Goal: Task Accomplishment & Management: Use online tool/utility

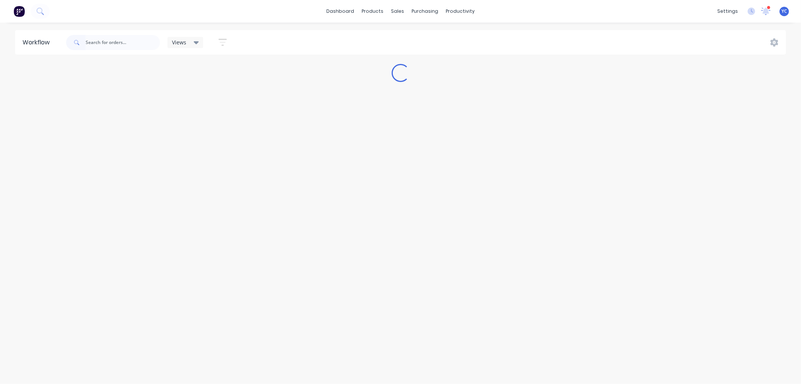
click at [104, 42] on input "text" at bounding box center [123, 42] width 74 height 15
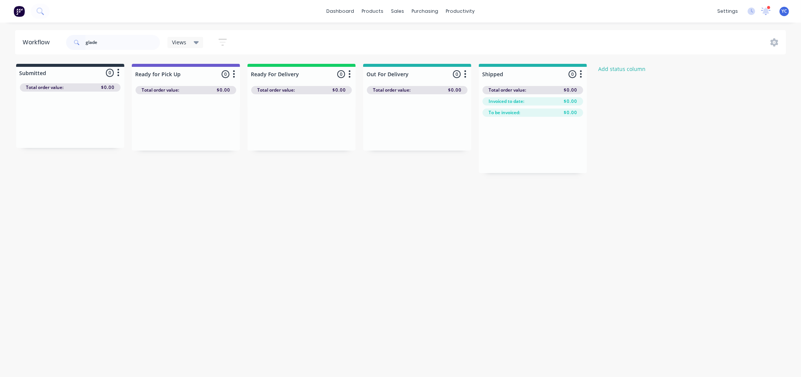
click at [104, 38] on input "glade" at bounding box center [123, 42] width 74 height 15
type input "glide"
click at [58, 132] on div "PO #2268-22" at bounding box center [70, 133] width 95 height 7
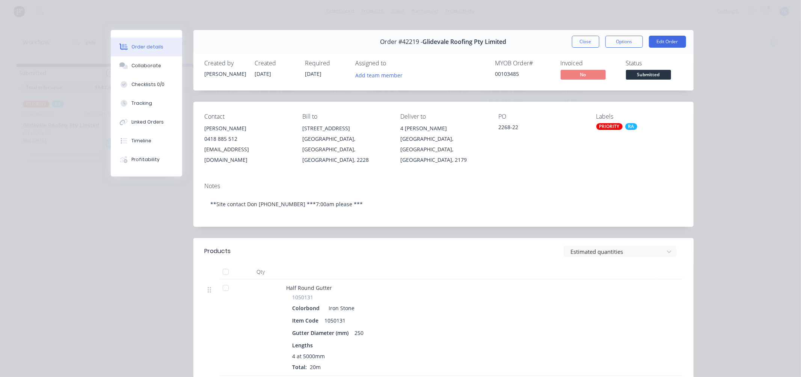
click at [582, 39] on button "Close" at bounding box center [585, 42] width 27 height 12
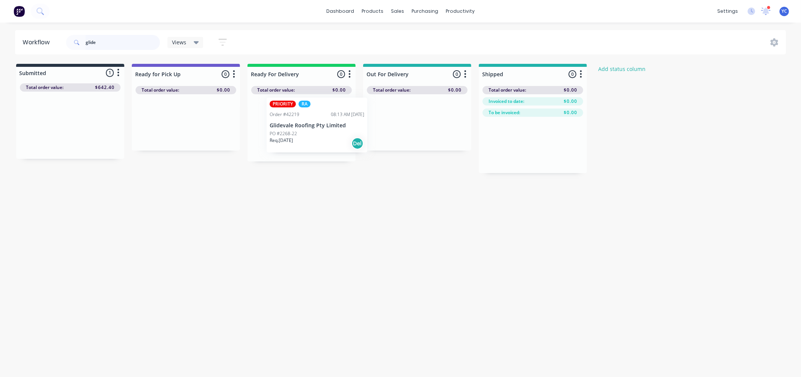
drag, startPoint x: 67, startPoint y: 134, endPoint x: 316, endPoint y: 134, distance: 249.1
click at [316, 134] on div "Submitted 1 Status colour #273444 hex #273444 Save Cancel Summaries Total order…" at bounding box center [402, 118] width 817 height 109
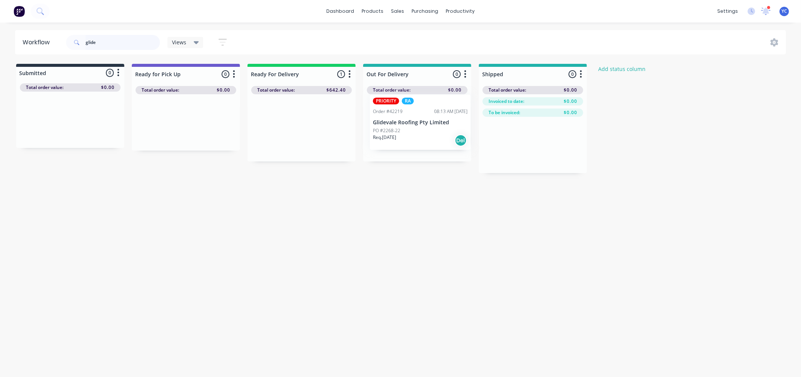
drag, startPoint x: 301, startPoint y: 134, endPoint x: 422, endPoint y: 127, distance: 121.2
click at [422, 127] on div "Submitted 0 Status colour #273444 hex #273444 Save Cancel Summaries Total order…" at bounding box center [402, 118] width 817 height 109
click at [719, 159] on div "Submitted 0 Status colour #273444 hex #273444 Save Cancel Summaries Total order…" at bounding box center [402, 118] width 817 height 109
click at [128, 38] on input "glide" at bounding box center [123, 42] width 74 height 15
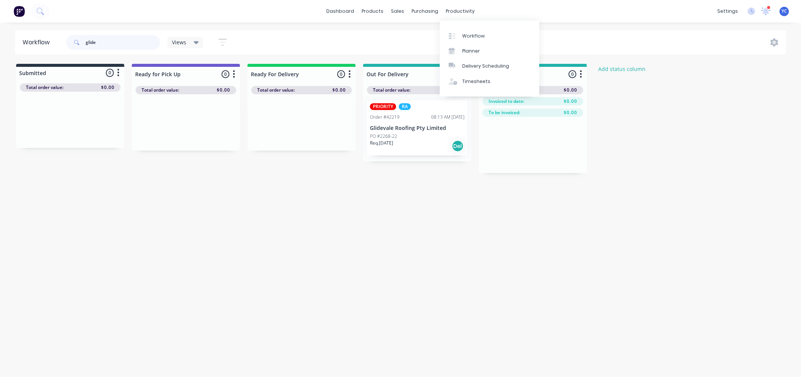
click at [128, 38] on input "glide" at bounding box center [123, 42] width 74 height 15
type input "42165"
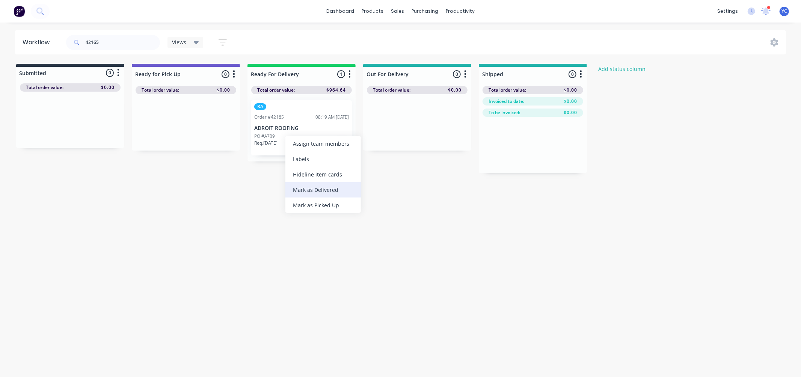
click at [304, 192] on div "Mark as Delivered" at bounding box center [324, 189] width 76 height 15
click at [126, 47] on input "42165" at bounding box center [123, 42] width 74 height 15
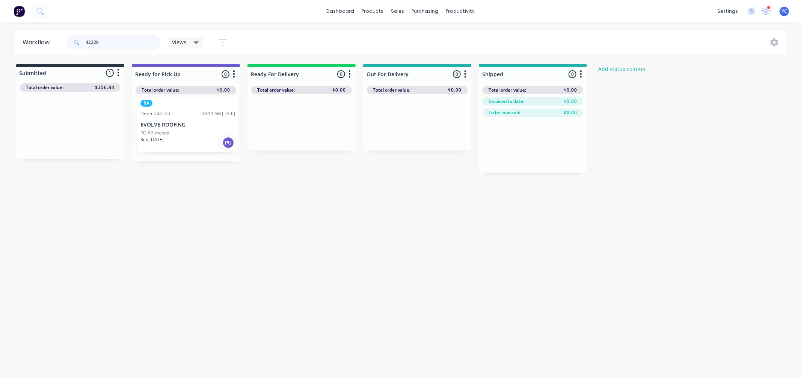
drag, startPoint x: 47, startPoint y: 137, endPoint x: 173, endPoint y: 138, distance: 126.2
click at [173, 138] on div "Submitted 1 Status colour #273444 hex #273444 Save Cancel Summaries Total order…" at bounding box center [402, 118] width 817 height 109
click at [119, 39] on input "42220" at bounding box center [123, 42] width 74 height 15
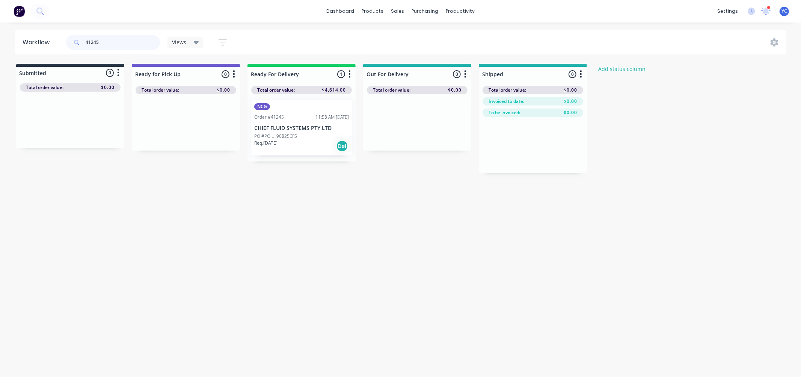
click at [118, 37] on input "41245" at bounding box center [123, 42] width 74 height 15
click at [128, 40] on input "42165" at bounding box center [123, 42] width 74 height 15
click at [167, 219] on div "Workflow 42123 Views Save new view None (Default) edit AL edit ALL edit BB & TH…" at bounding box center [400, 196] width 801 height 332
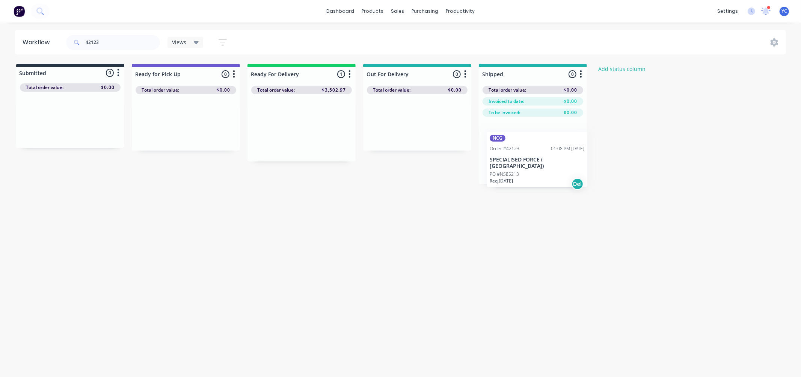
drag, startPoint x: 468, startPoint y: 147, endPoint x: 520, endPoint y: 164, distance: 53.9
click at [520, 167] on div "Submitted 0 Status colour #273444 hex #273444 Save Cancel Summaries Total order…" at bounding box center [402, 124] width 817 height 120
click at [132, 42] on input "42123" at bounding box center [123, 42] width 74 height 15
drag, startPoint x: 287, startPoint y: 131, endPoint x: 515, endPoint y: 150, distance: 228.8
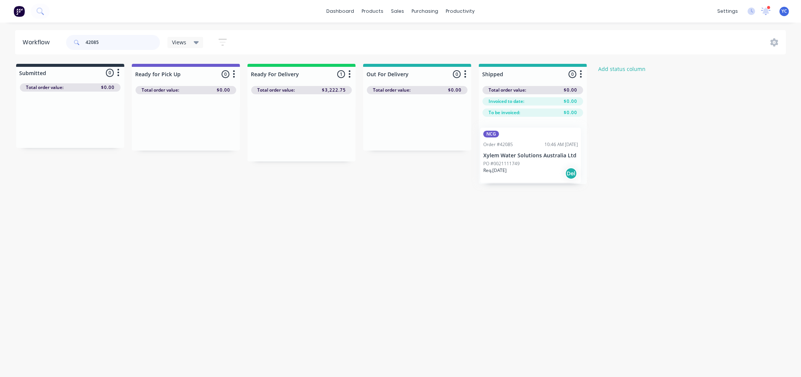
click at [520, 160] on div "Submitted 0 Status colour #273444 hex #273444 Save Cancel Summaries Total order…" at bounding box center [402, 124] width 817 height 120
click at [114, 35] on input "42085" at bounding box center [123, 42] width 74 height 15
drag, startPoint x: 276, startPoint y: 130, endPoint x: 497, endPoint y: 151, distance: 221.9
click at [497, 151] on div "Submitted 0 Status colour #273444 hex #273444 Save Cancel Summaries Total order…" at bounding box center [402, 124] width 817 height 120
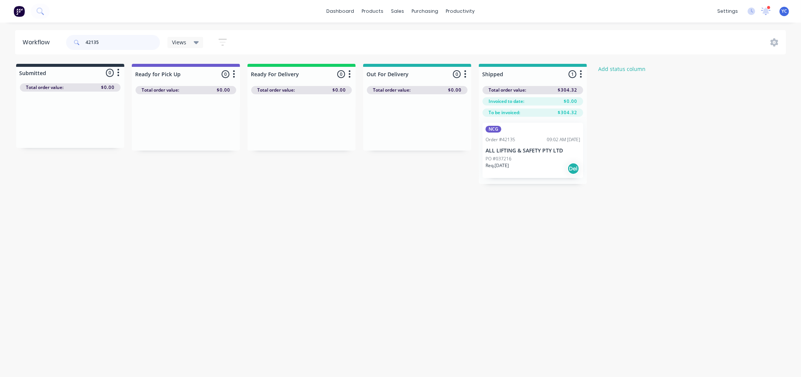
click at [114, 42] on input "42135" at bounding box center [123, 42] width 74 height 15
drag, startPoint x: 305, startPoint y: 135, endPoint x: 530, endPoint y: 156, distance: 225.6
click at [534, 163] on div "Submitted 0 Status colour #273444 hex #273444 Save Cancel Summaries Total order…" at bounding box center [402, 124] width 817 height 120
click at [134, 42] on input "42024" at bounding box center [123, 42] width 74 height 15
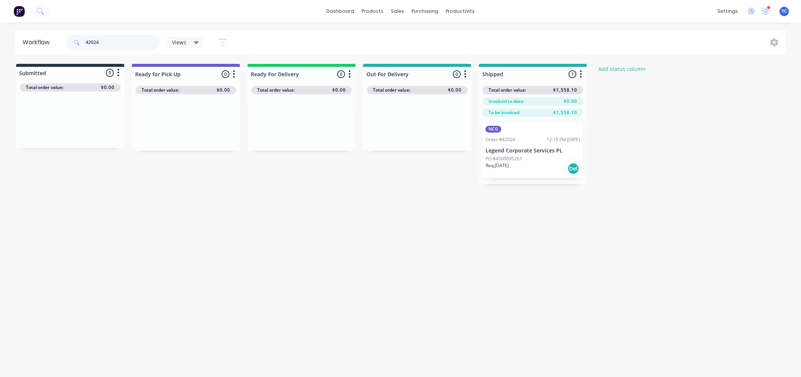
click at [134, 42] on input "42024" at bounding box center [123, 42] width 74 height 15
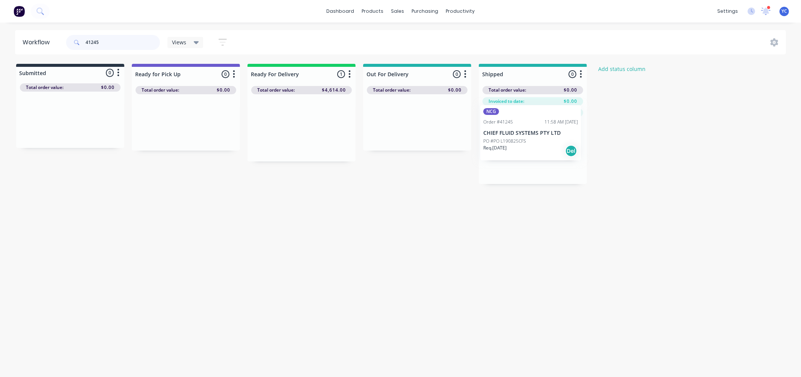
drag, startPoint x: 294, startPoint y: 142, endPoint x: 513, endPoint y: 147, distance: 219.5
click at [513, 147] on div "Submitted 0 Status colour #273444 hex #273444 Save Cancel Summaries Total order…" at bounding box center [402, 124] width 817 height 120
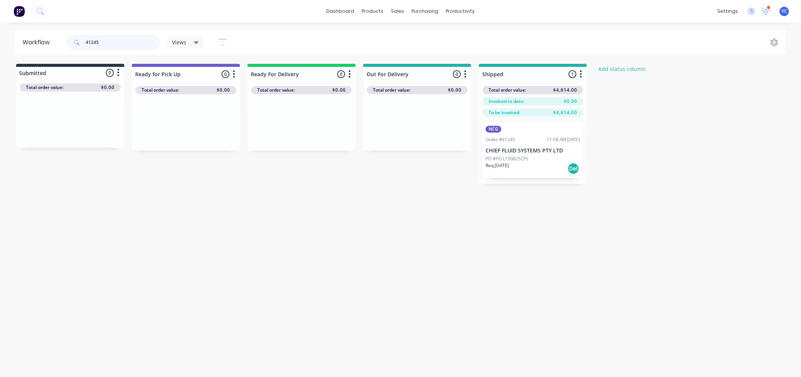
click at [134, 43] on input "41245" at bounding box center [123, 42] width 74 height 15
click at [133, 43] on input "41245" at bounding box center [123, 42] width 74 height 15
click at [132, 42] on input "41245" at bounding box center [123, 42] width 74 height 15
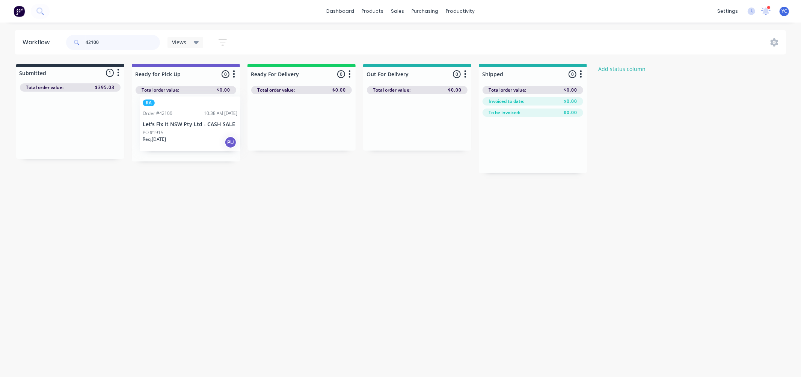
drag, startPoint x: 78, startPoint y: 132, endPoint x: 196, endPoint y: 130, distance: 117.6
click at [196, 130] on div "Submitted 1 Status colour #273444 hex #273444 Save Cancel Summaries Total order…" at bounding box center [402, 118] width 817 height 109
click at [130, 47] on input "42100" at bounding box center [123, 42] width 74 height 15
type input "42219"
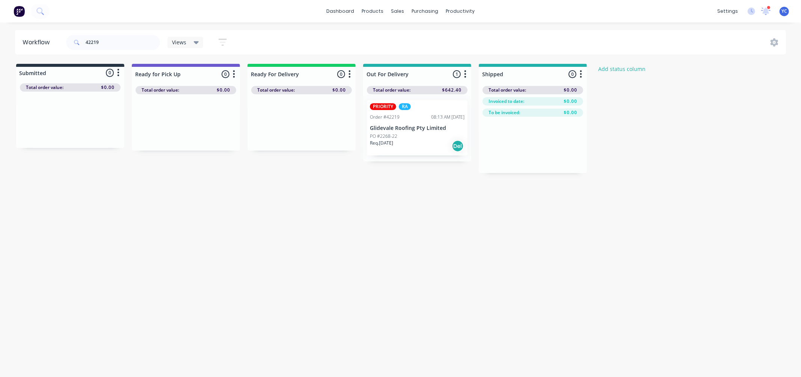
click at [320, 195] on div "Workflow 42219 Views Save new view None (Default) edit AL edit ALL edit BB & TH…" at bounding box center [400, 196] width 801 height 332
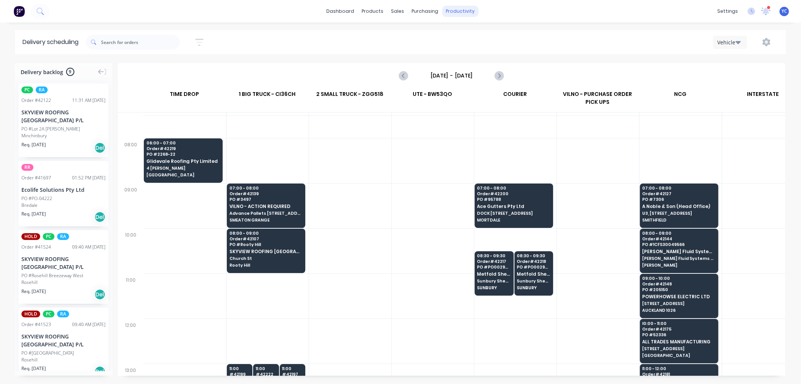
click at [452, 14] on div "productivity" at bounding box center [460, 11] width 36 height 11
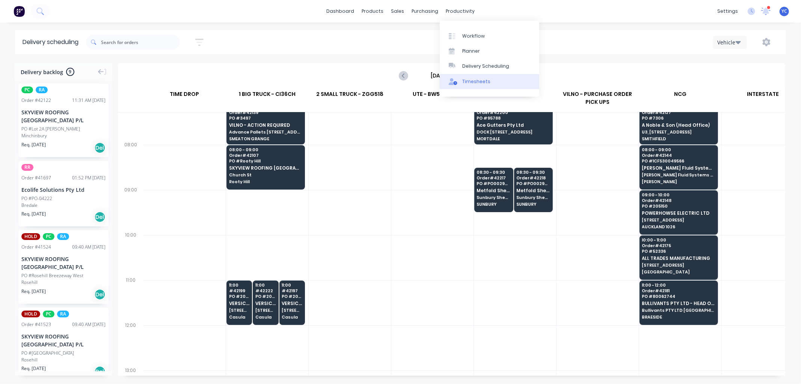
click at [489, 83] on link "Timesheets" at bounding box center [490, 81] width 100 height 15
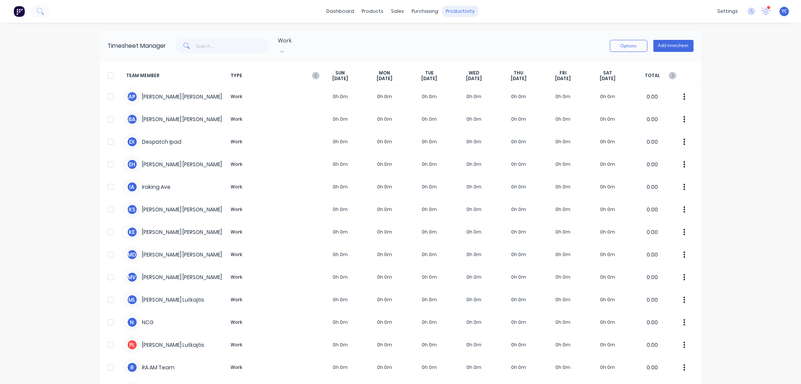
click at [452, 9] on div "productivity" at bounding box center [460, 11] width 36 height 11
click at [486, 65] on div "Delivery Scheduling" at bounding box center [482, 66] width 47 height 7
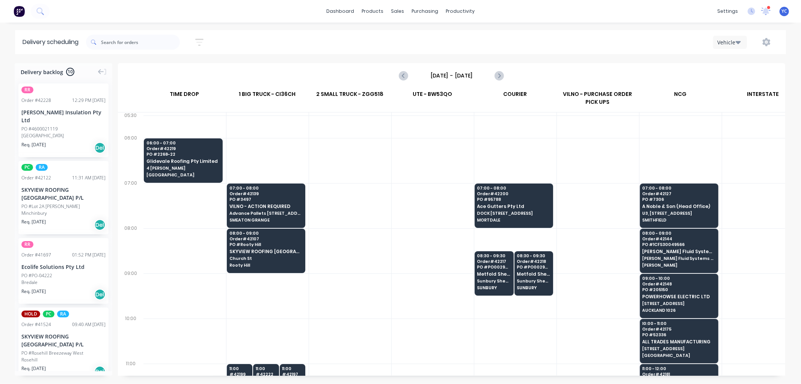
scroll to position [0, 0]
click at [764, 42] on icon "button" at bounding box center [767, 42] width 8 height 8
click at [744, 62] on div "Run Sheet" at bounding box center [743, 62] width 58 height 11
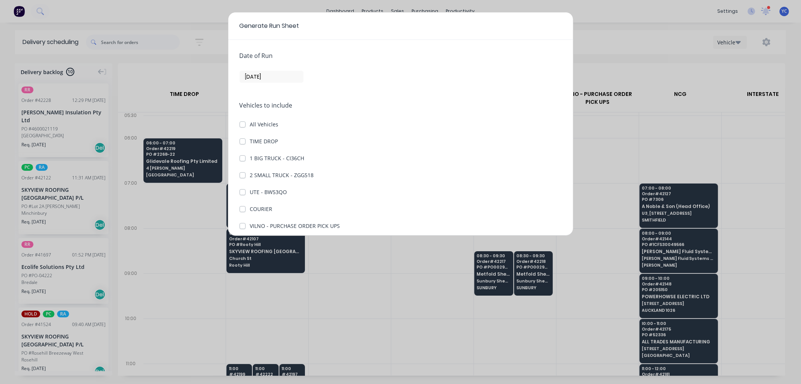
click at [250, 143] on label "TIME DROP" at bounding box center [264, 141] width 28 height 8
click at [240, 143] on DROP "TIME DROP" at bounding box center [243, 140] width 6 height 7
checkbox DROP "true"
click at [250, 156] on label "1 BIG TRUCK - CI36CH" at bounding box center [277, 158] width 54 height 8
click at [245, 156] on CI36CH "1 BIG TRUCK - CI36CH" at bounding box center [243, 157] width 6 height 7
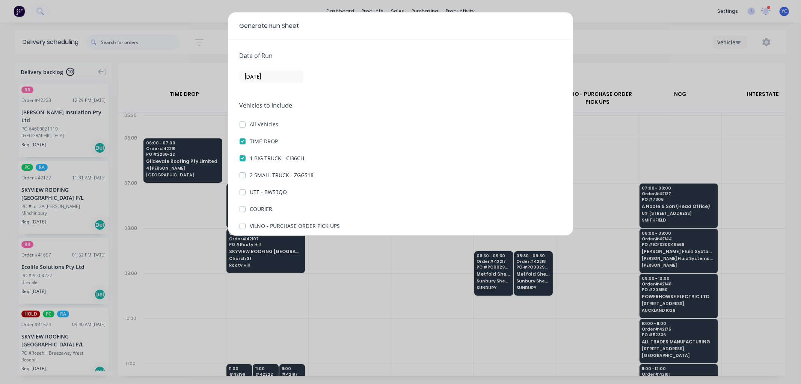
checkbox CI36CH "true"
click at [250, 209] on label "COURIER" at bounding box center [261, 209] width 23 height 8
click at [242, 209] on input "COURIER" at bounding box center [243, 208] width 6 height 7
checkbox input "true"
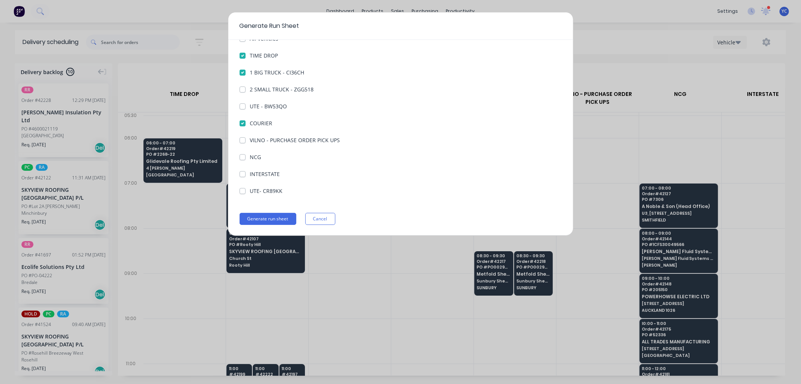
scroll to position [86, 0]
click at [267, 215] on button "Generate run sheet" at bounding box center [268, 218] width 57 height 12
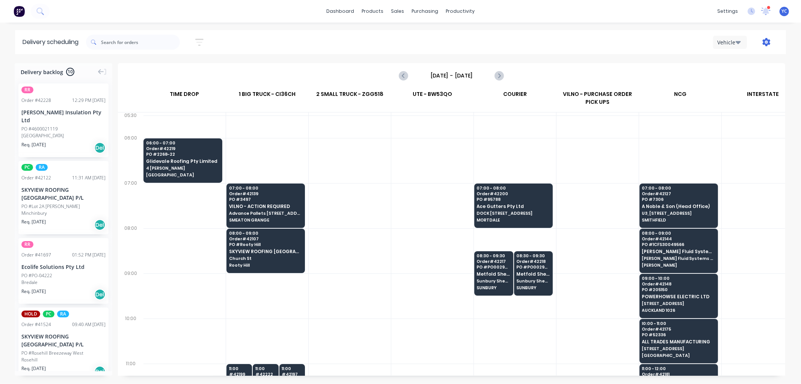
click at [767, 40] on icon "button" at bounding box center [767, 42] width 8 height 8
click at [727, 61] on div "Run Sheet" at bounding box center [743, 62] width 58 height 11
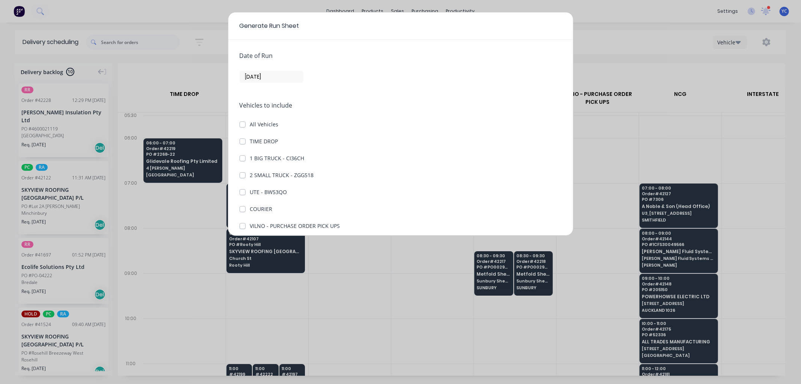
click at [250, 159] on label "1 BIG TRUCK - CI36CH" at bounding box center [277, 158] width 54 height 8
click at [241, 159] on CI36CH "1 BIG TRUCK - CI36CH" at bounding box center [243, 157] width 6 height 7
checkbox CI36CH "true"
click at [246, 207] on div "COURIER" at bounding box center [401, 209] width 322 height 8
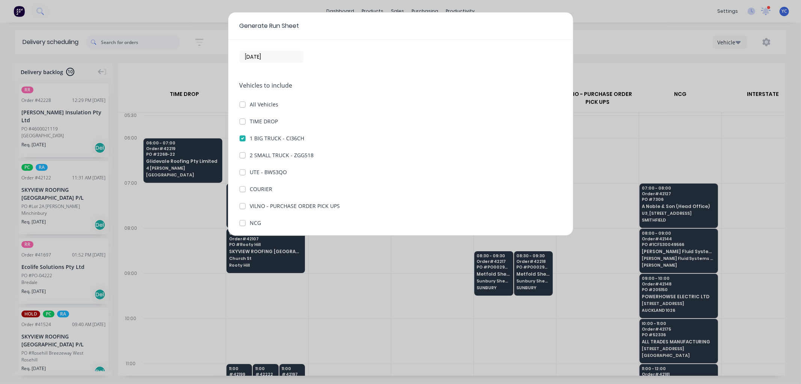
scroll to position [3, 0]
click at [250, 204] on label "COURIER" at bounding box center [261, 206] width 23 height 8
click at [242, 204] on input "COURIER" at bounding box center [243, 205] width 6 height 7
checkbox input "true"
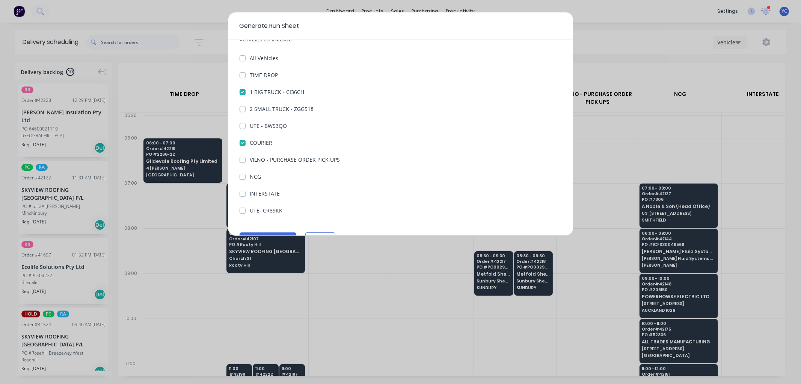
scroll to position [86, 0]
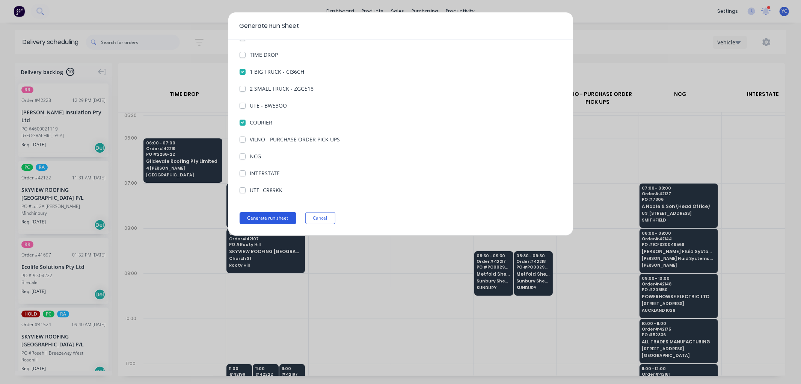
click at [283, 216] on button "Generate run sheet" at bounding box center [268, 218] width 57 height 12
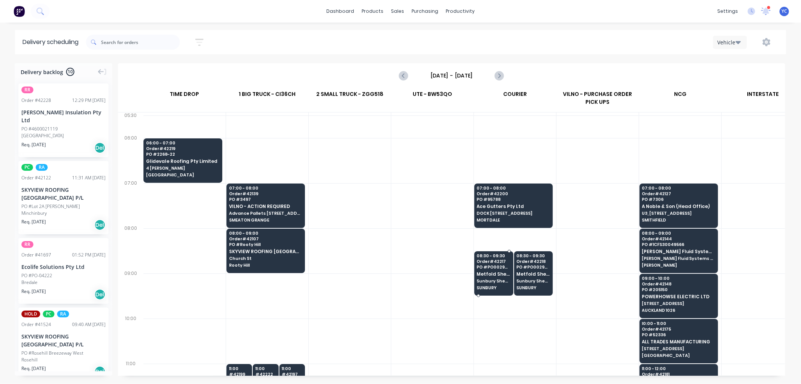
click at [495, 281] on span "Sunbury Sheetmetal, [STREET_ADDRESS]" at bounding box center [493, 280] width 33 height 5
click at [495, 281] on body "dashboard products sales purchasing productivity dashboard products Product Cat…" at bounding box center [400, 192] width 801 height 384
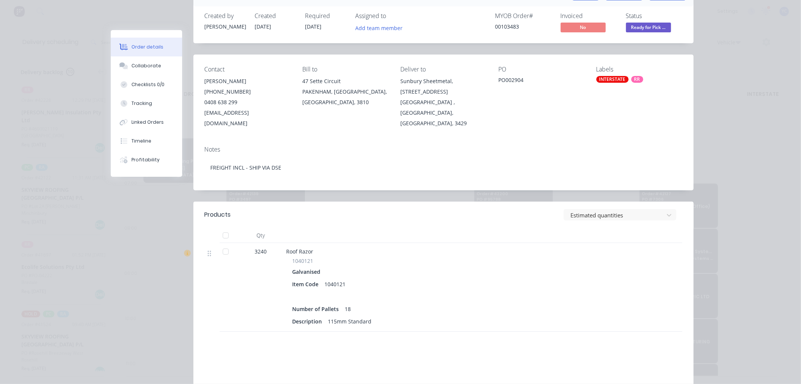
scroll to position [42, 0]
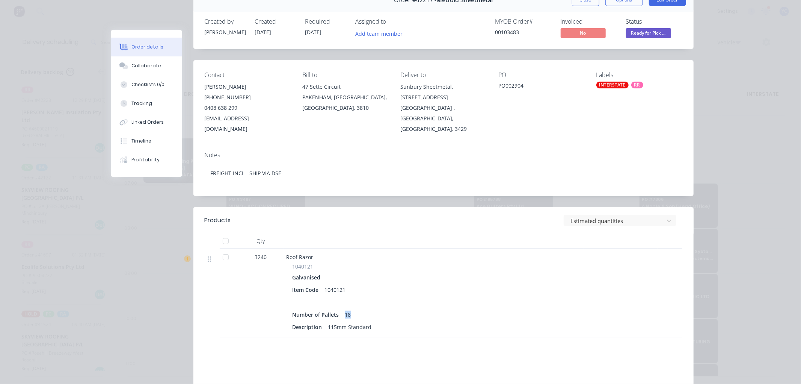
drag, startPoint x: 358, startPoint y: 305, endPoint x: 341, endPoint y: 306, distance: 16.6
click at [341, 309] on div "Number of Pallets 18" at bounding box center [434, 314] width 283 height 11
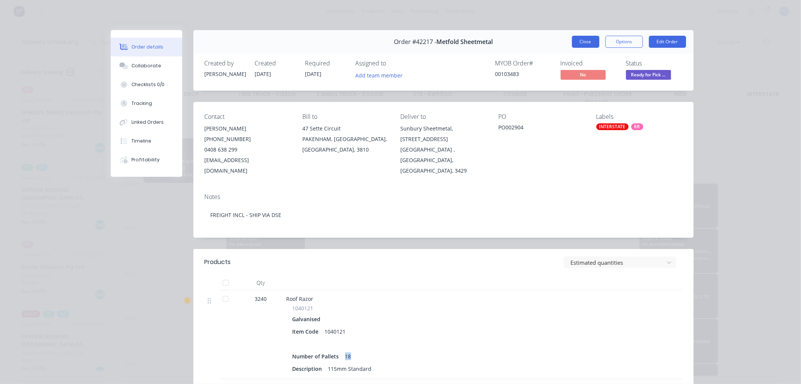
click at [577, 43] on button "Close" at bounding box center [585, 42] width 27 height 12
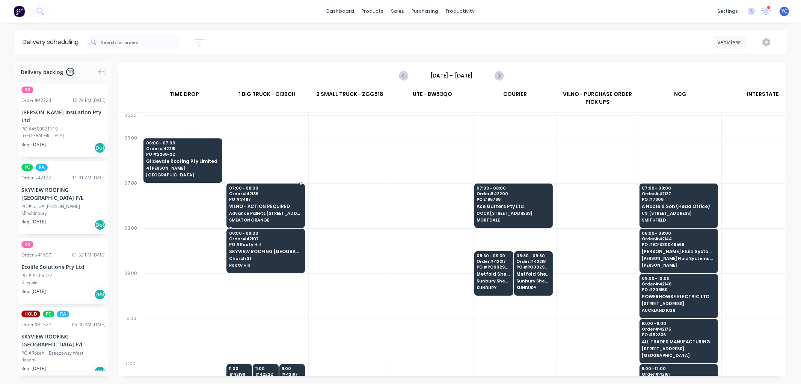
click at [251, 205] on span "VILNO - ACTION REQUIRED" at bounding box center [265, 206] width 73 height 5
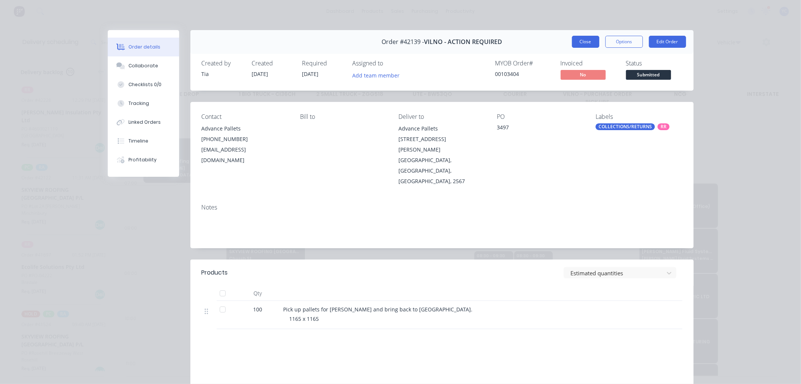
click at [579, 38] on button "Close" at bounding box center [585, 42] width 27 height 12
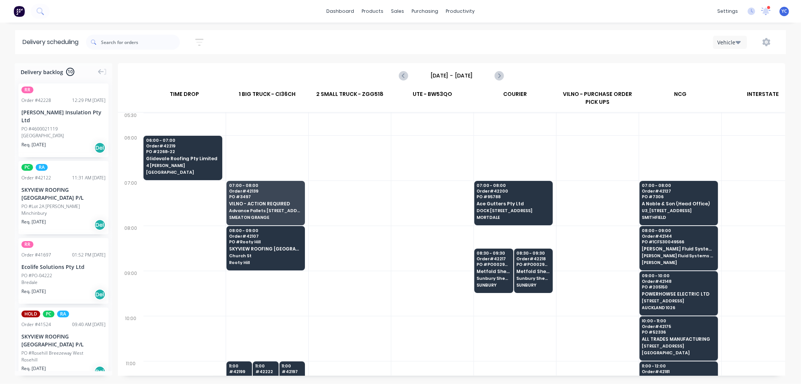
scroll to position [0, 0]
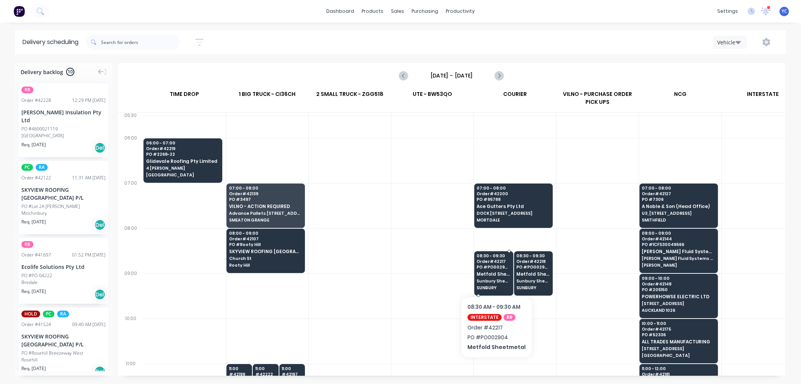
click at [494, 272] on span "Metfold Sheetmetal" at bounding box center [493, 273] width 33 height 5
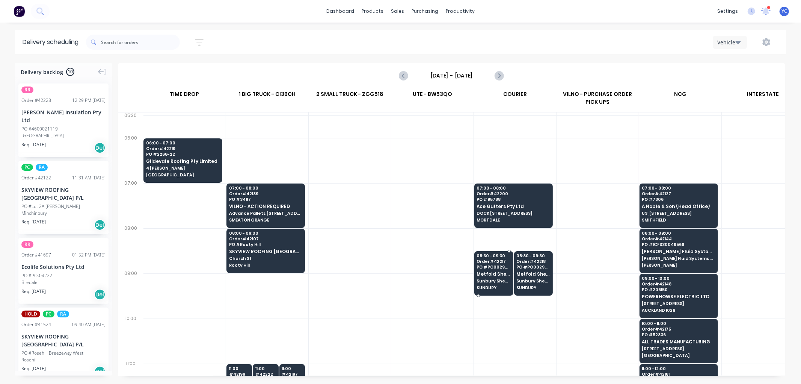
click at [494, 272] on body "dashboard products sales purchasing productivity dashboard products Product Cat…" at bounding box center [400, 192] width 801 height 384
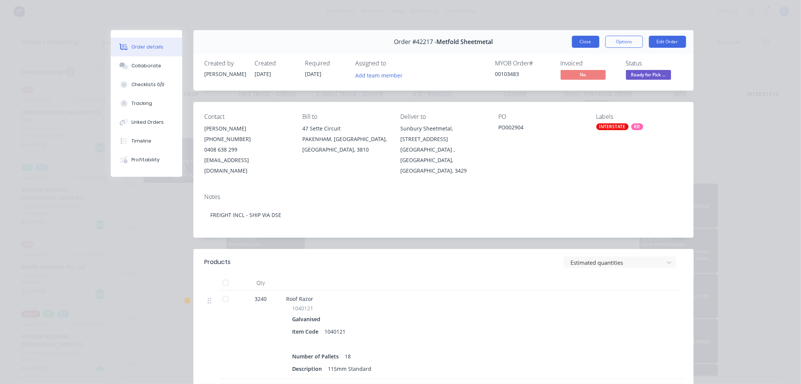
click at [578, 40] on button "Close" at bounding box center [585, 42] width 27 height 12
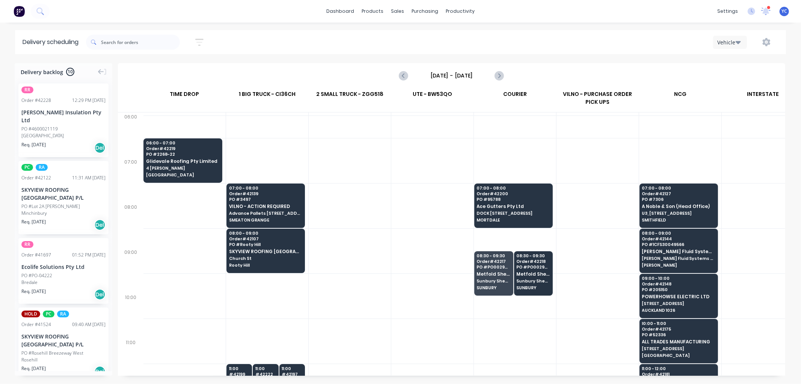
scroll to position [42, 0]
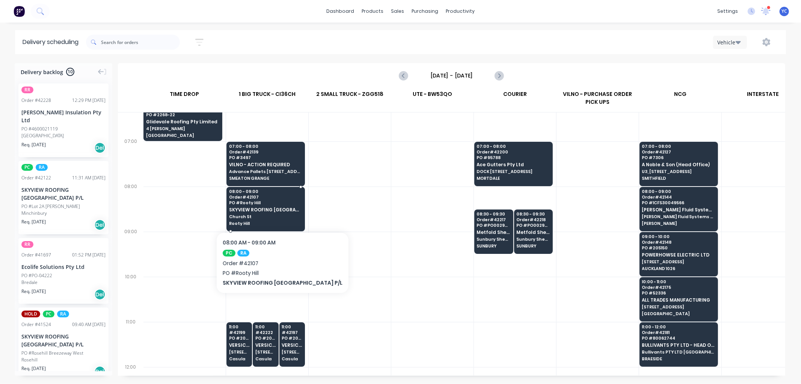
click at [270, 208] on span "SKYVIEW ROOFING [GEOGRAPHIC_DATA] P/L" at bounding box center [265, 209] width 73 height 5
click at [270, 208] on body "dashboard products sales purchasing productivity dashboard products Product Cat…" at bounding box center [400, 192] width 801 height 384
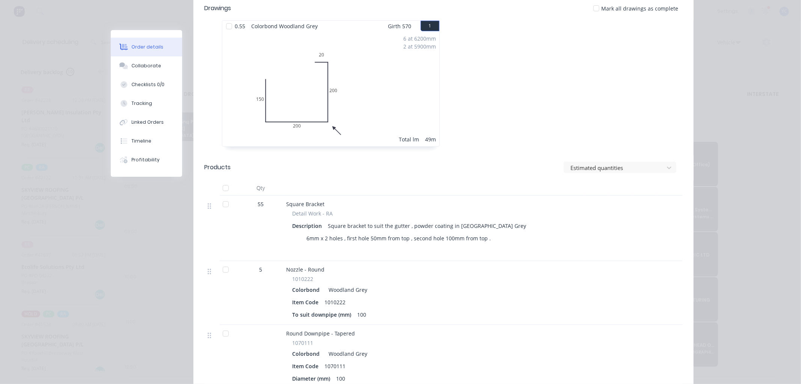
scroll to position [250, 0]
drag, startPoint x: 254, startPoint y: 185, endPoint x: 263, endPoint y: 186, distance: 8.7
click at [263, 202] on div "55" at bounding box center [261, 206] width 39 height 8
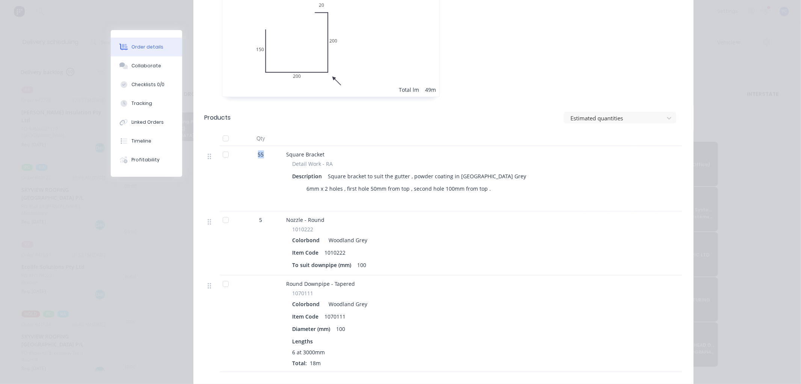
scroll to position [167, 0]
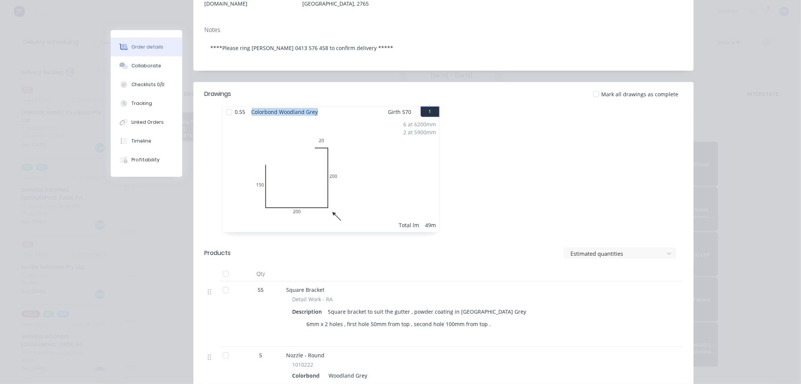
drag, startPoint x: 249, startPoint y: 89, endPoint x: 322, endPoint y: 93, distance: 72.6
click at [322, 106] on div "0.55 Colorbond Woodland Grey Girth 570 1" at bounding box center [330, 111] width 217 height 11
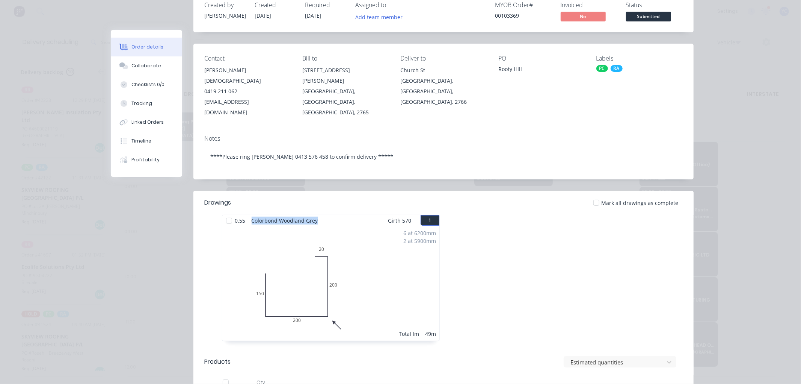
scroll to position [0, 0]
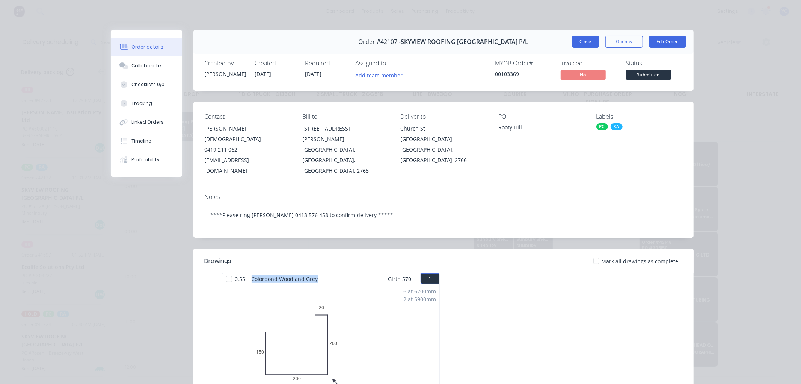
click at [583, 44] on button "Close" at bounding box center [585, 42] width 27 height 12
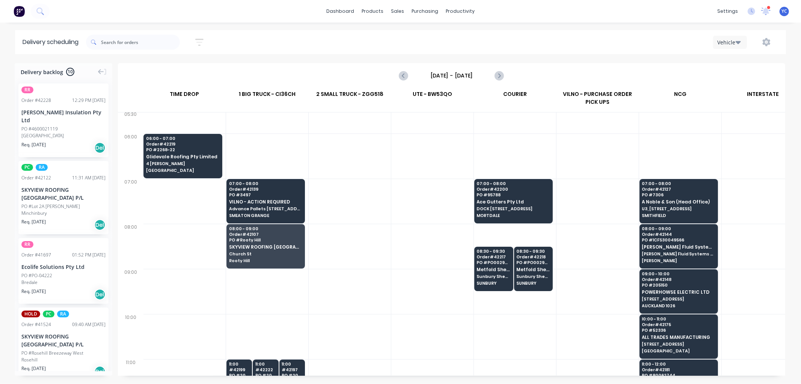
scroll to position [0, 0]
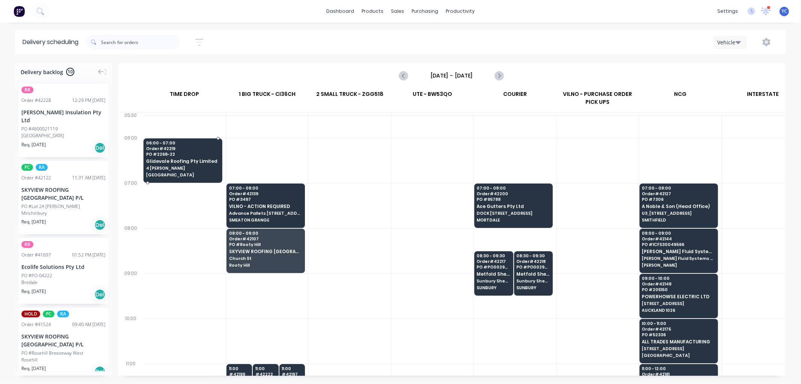
click at [185, 163] on span "Glidevale Roofing Pty Limited" at bounding box center [182, 161] width 73 height 5
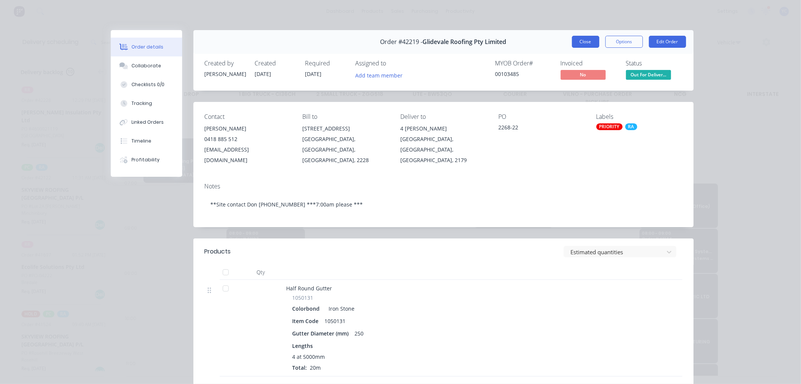
click at [583, 43] on button "Close" at bounding box center [585, 42] width 27 height 12
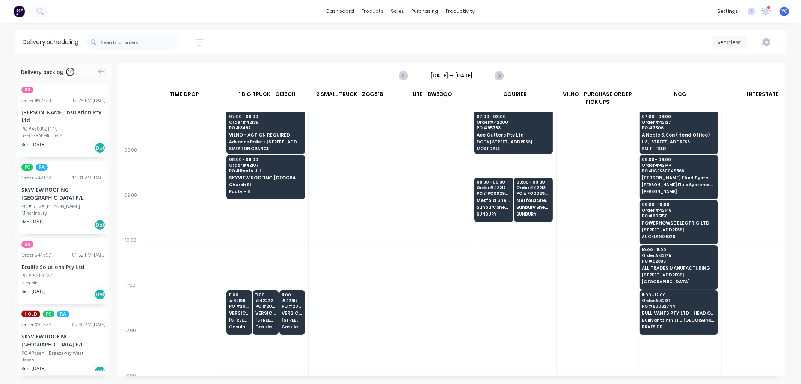
scroll to position [83, 0]
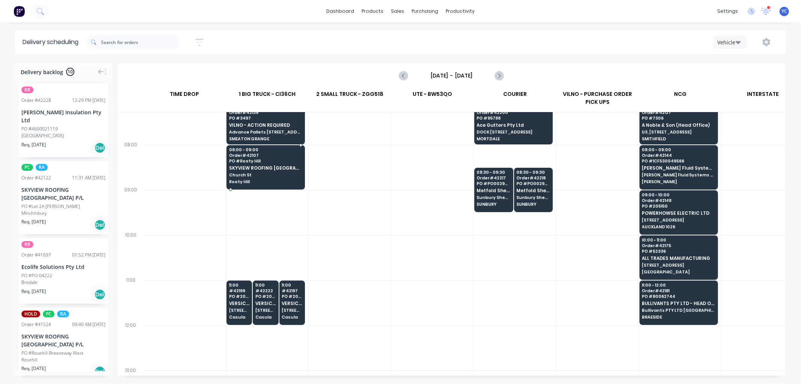
click at [260, 159] on span "PO # Rooty Hill" at bounding box center [265, 161] width 73 height 5
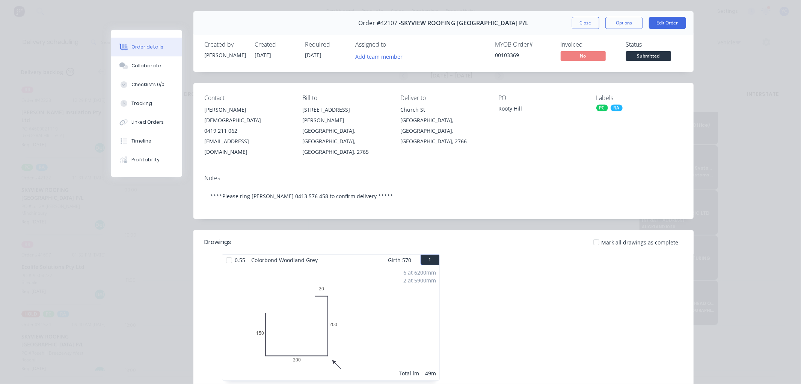
scroll to position [0, 0]
